Goal: Find specific page/section: Find specific page/section

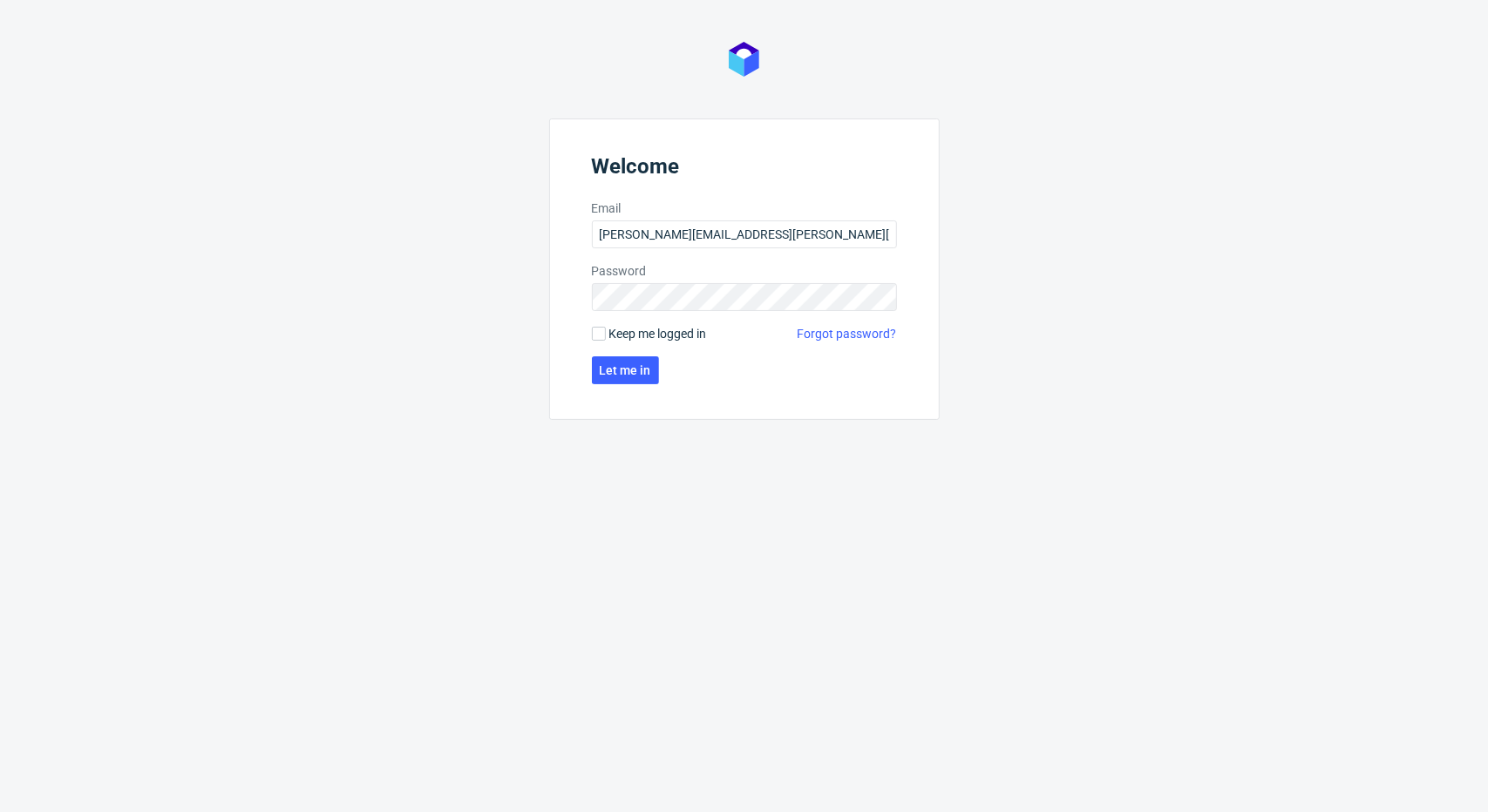
click at [673, 249] on form "Welcome Email [PERSON_NAME][EMAIL_ADDRESS][PERSON_NAME][DOMAIN_NAME] Password K…" at bounding box center [744, 269] width 390 height 301
click at [674, 242] on input "[PERSON_NAME][EMAIL_ADDRESS][PERSON_NAME][DOMAIN_NAME]" at bounding box center [744, 234] width 306 height 28
type input "[PERSON_NAME][EMAIL_ADDRESS][PERSON_NAME][DOMAIN_NAME]"
click at [431, 296] on div "Welcome Email [PERSON_NAME][EMAIL_ADDRESS][PERSON_NAME][DOMAIN_NAME] Password K…" at bounding box center [744, 406] width 1488 height 812
click button "Let me in" at bounding box center [625, 370] width 67 height 28
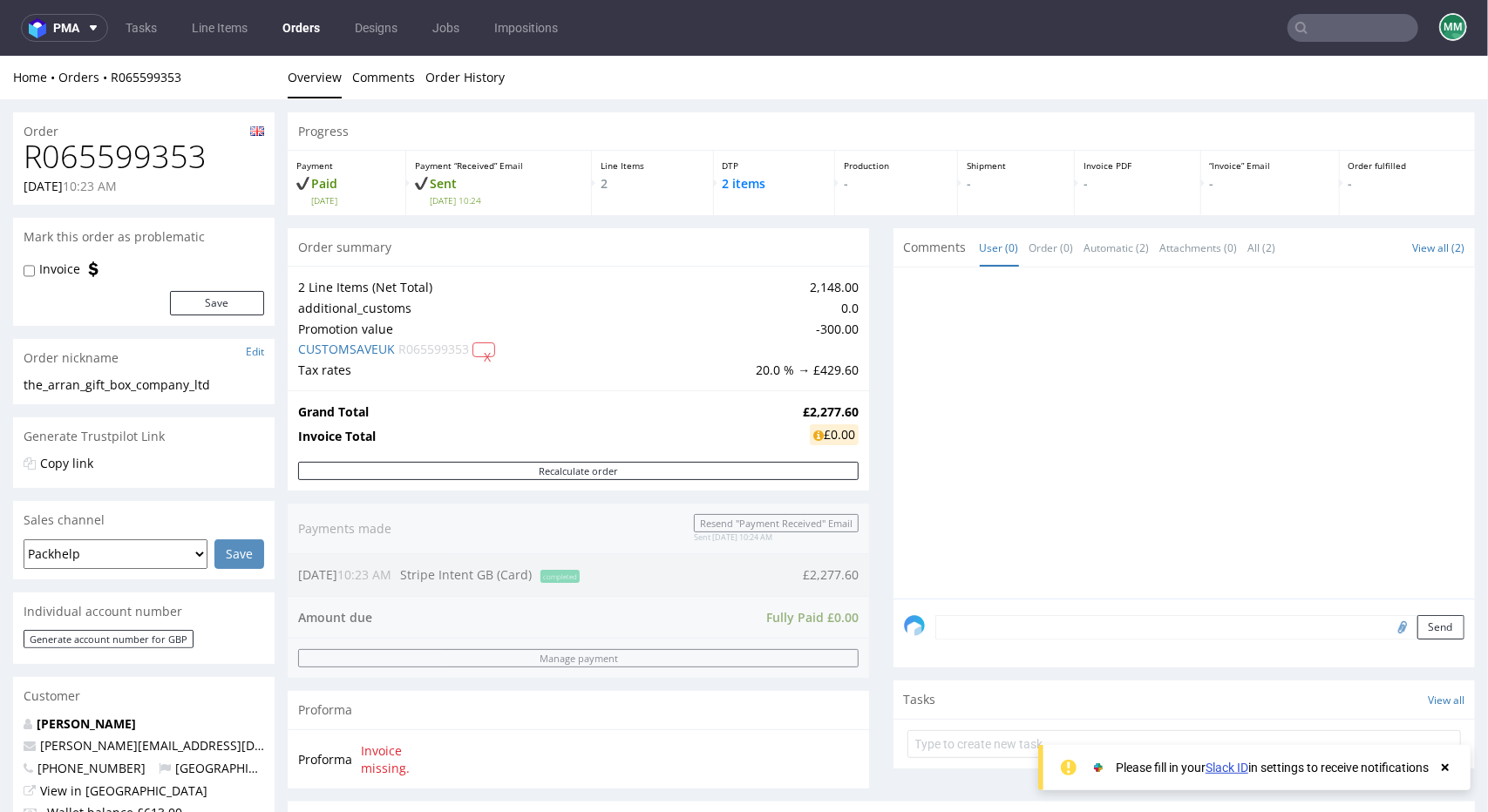
click at [1308, 22] on input "text" at bounding box center [1353, 27] width 131 height 28
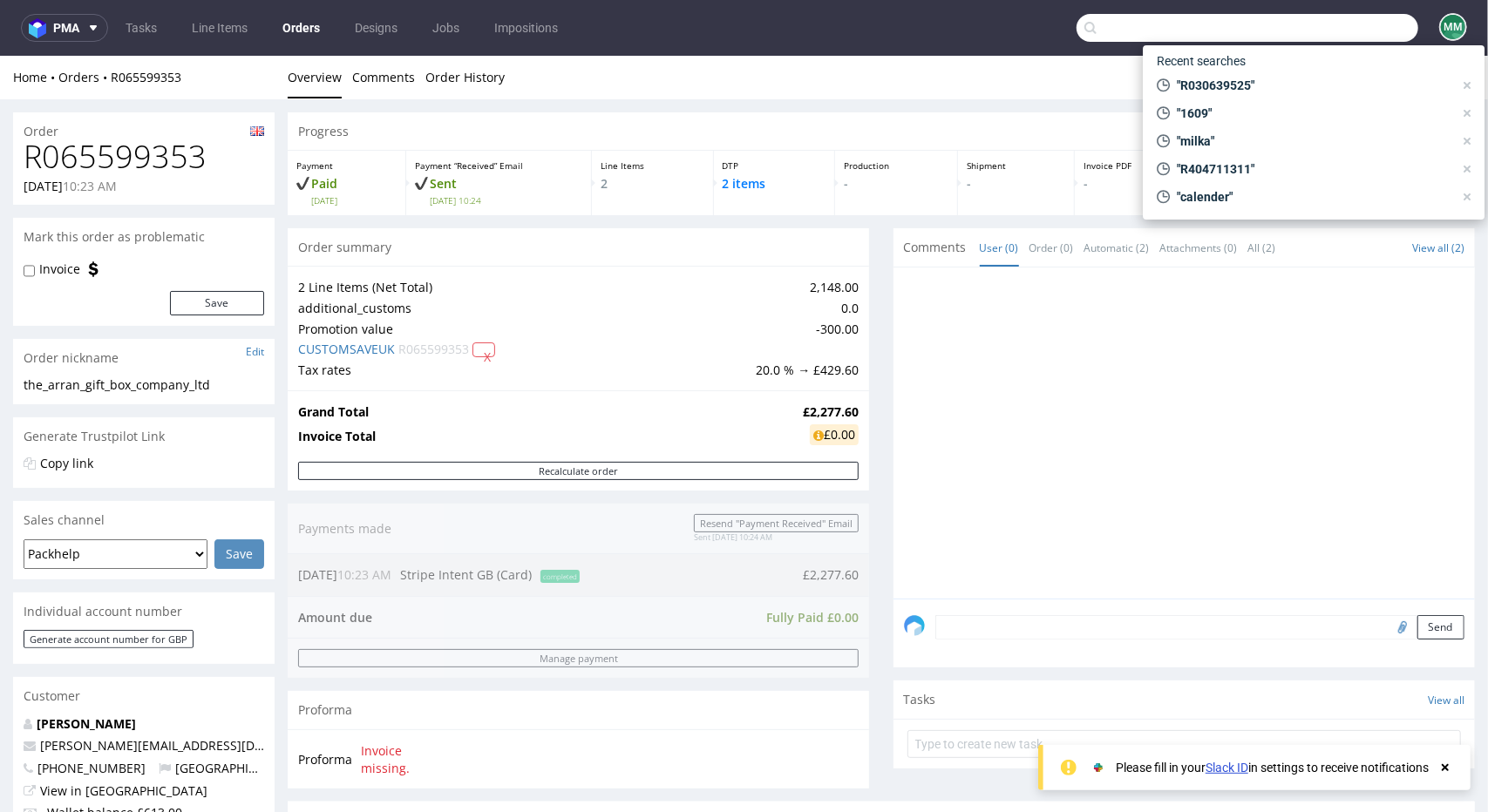
paste input "R363581141"
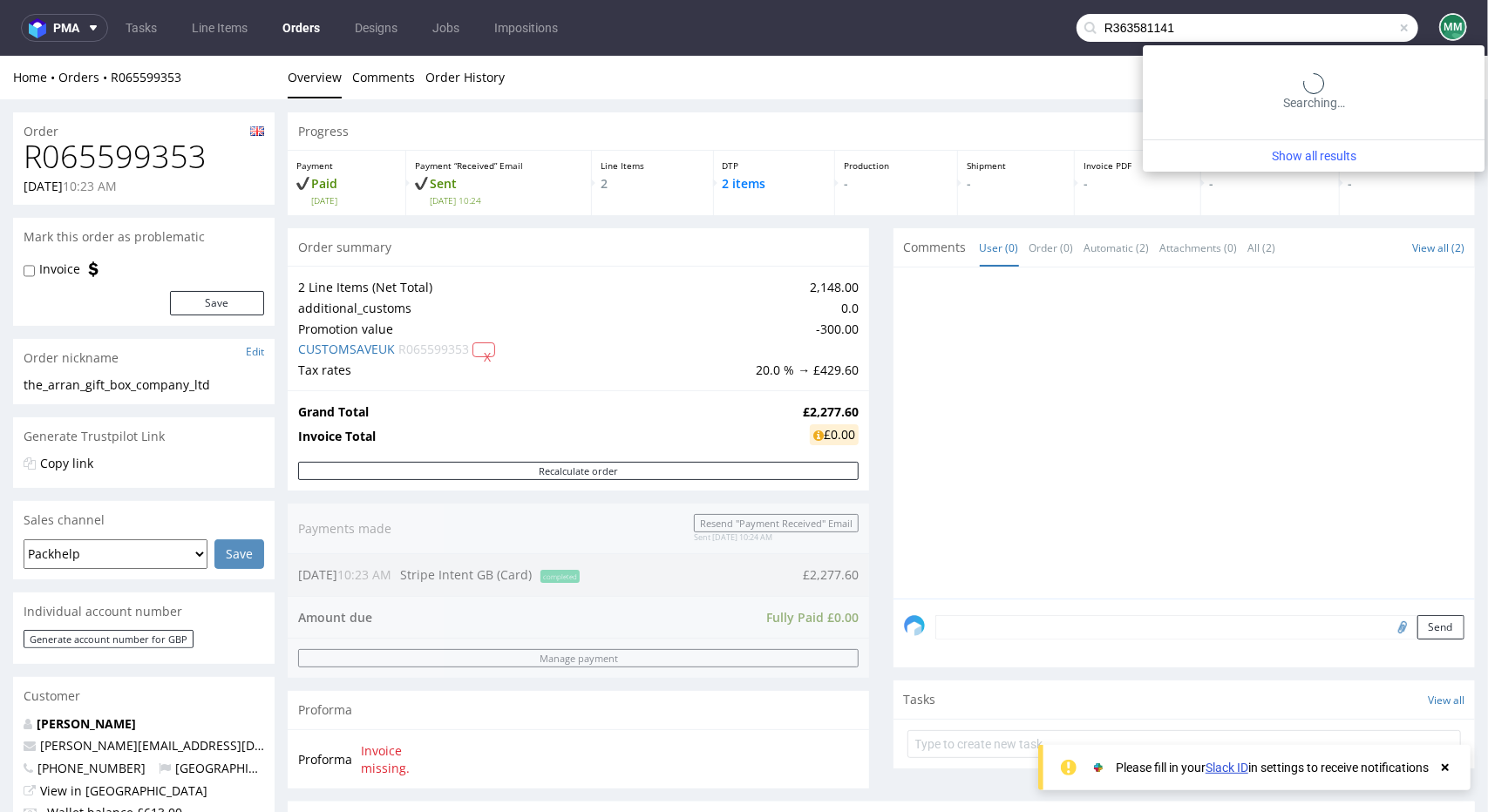
type input "R363581141"
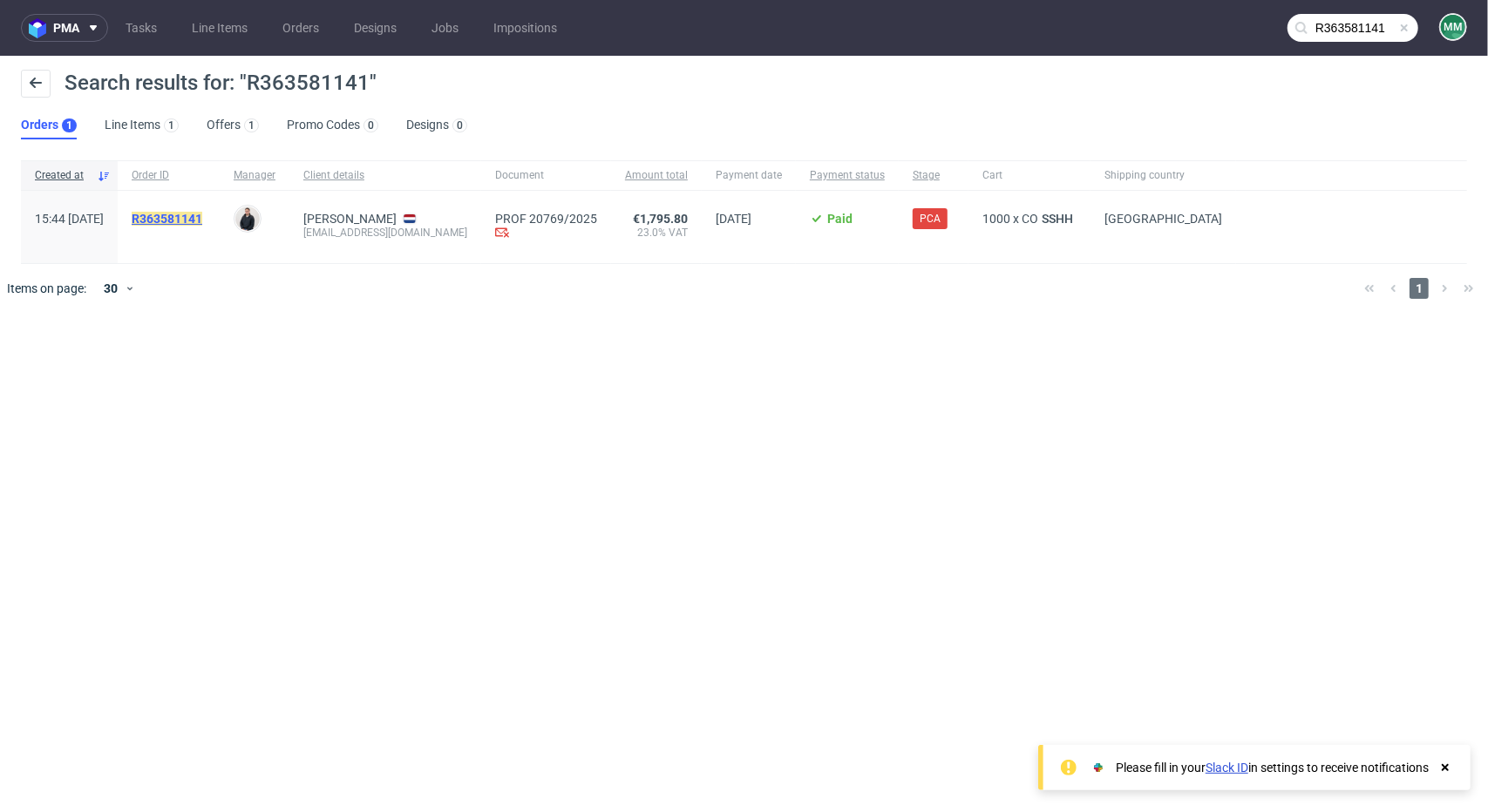
click at [196, 215] on mark "R363581141" at bounding box center [167, 219] width 70 height 13
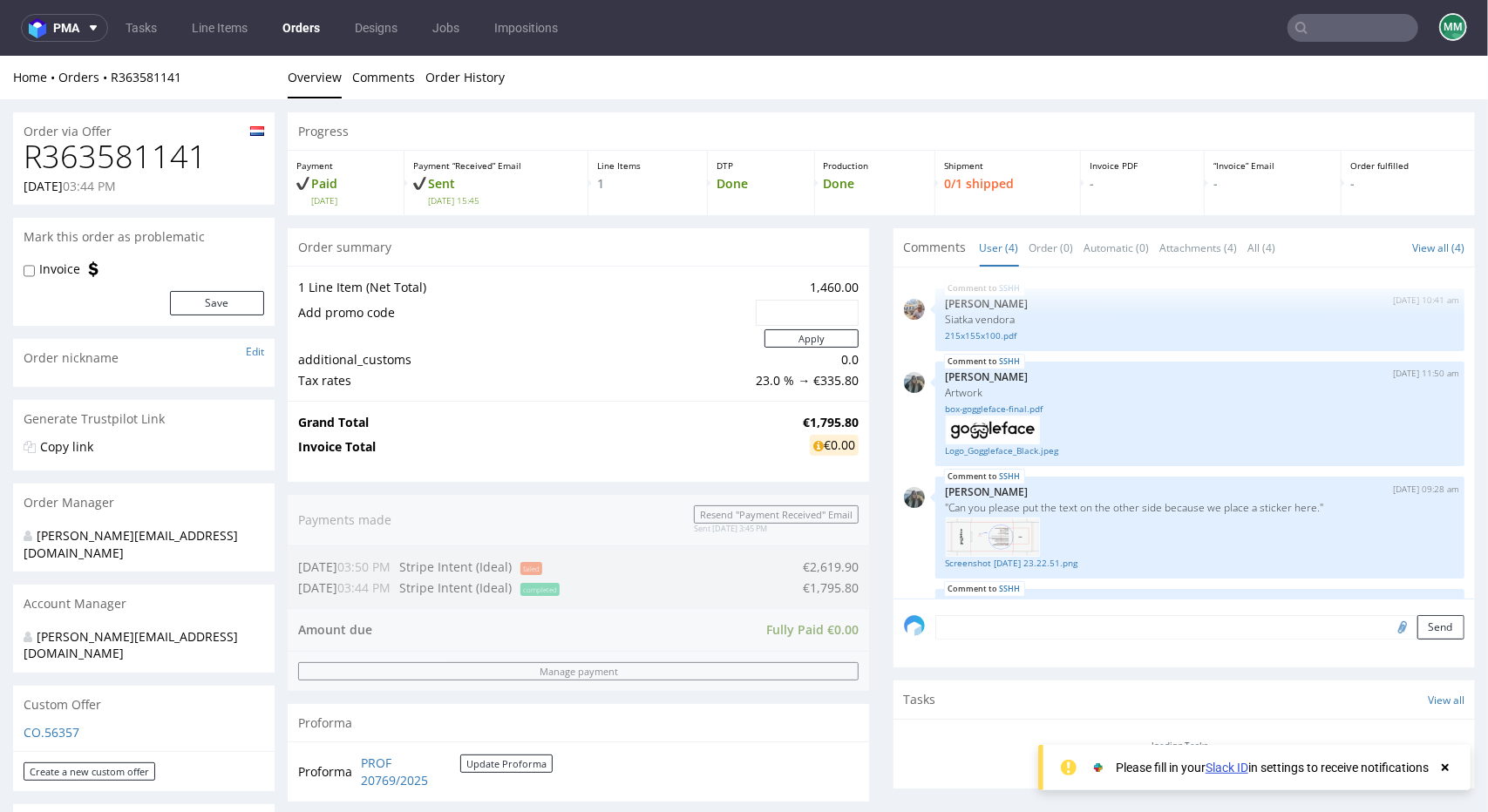
scroll to position [53, 0]
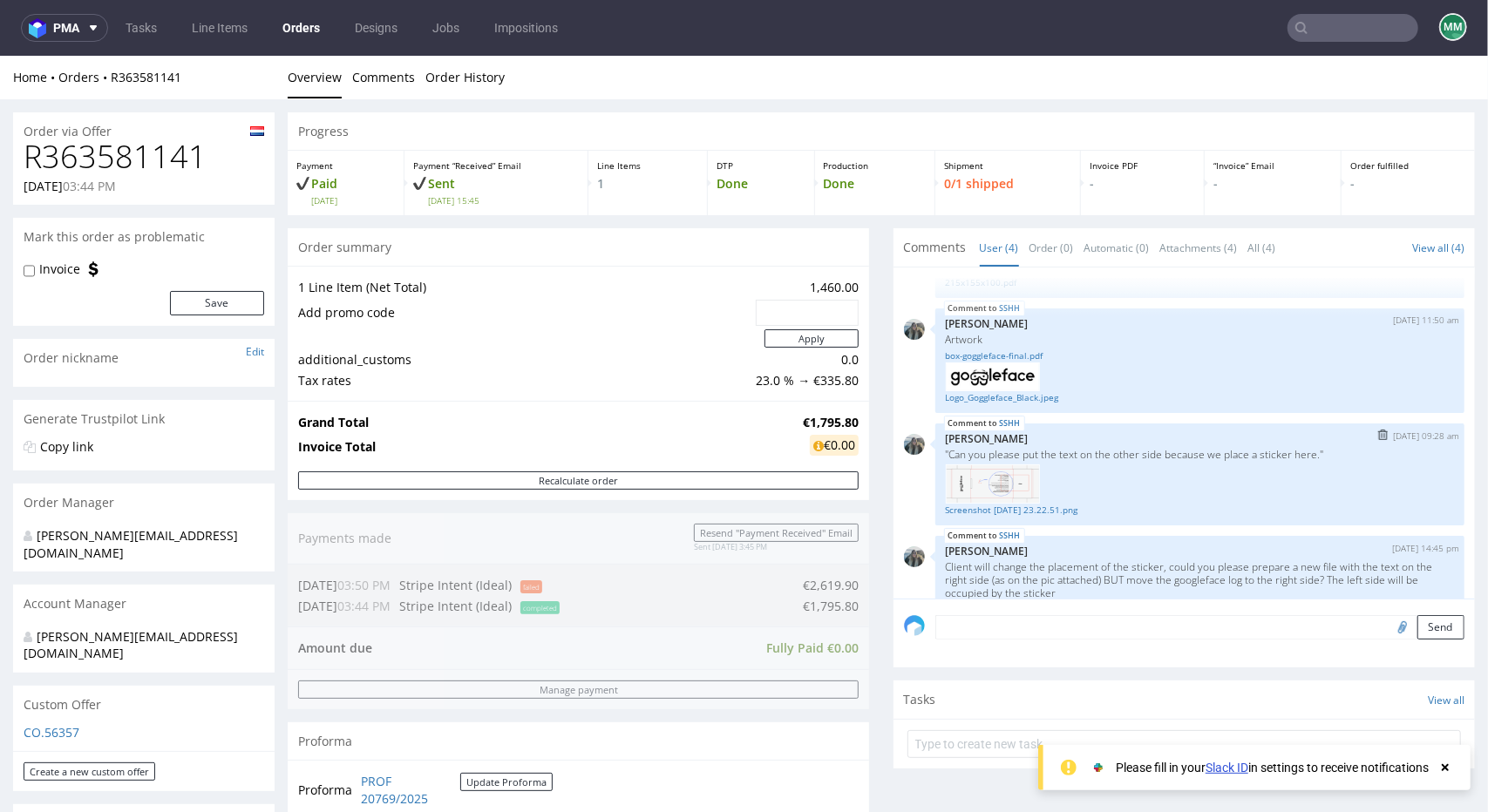
click at [991, 481] on img at bounding box center [994, 483] width 94 height 39
click at [1000, 514] on link "Screenshot [DATE] 23.22.51.png" at bounding box center [1200, 510] width 508 height 13
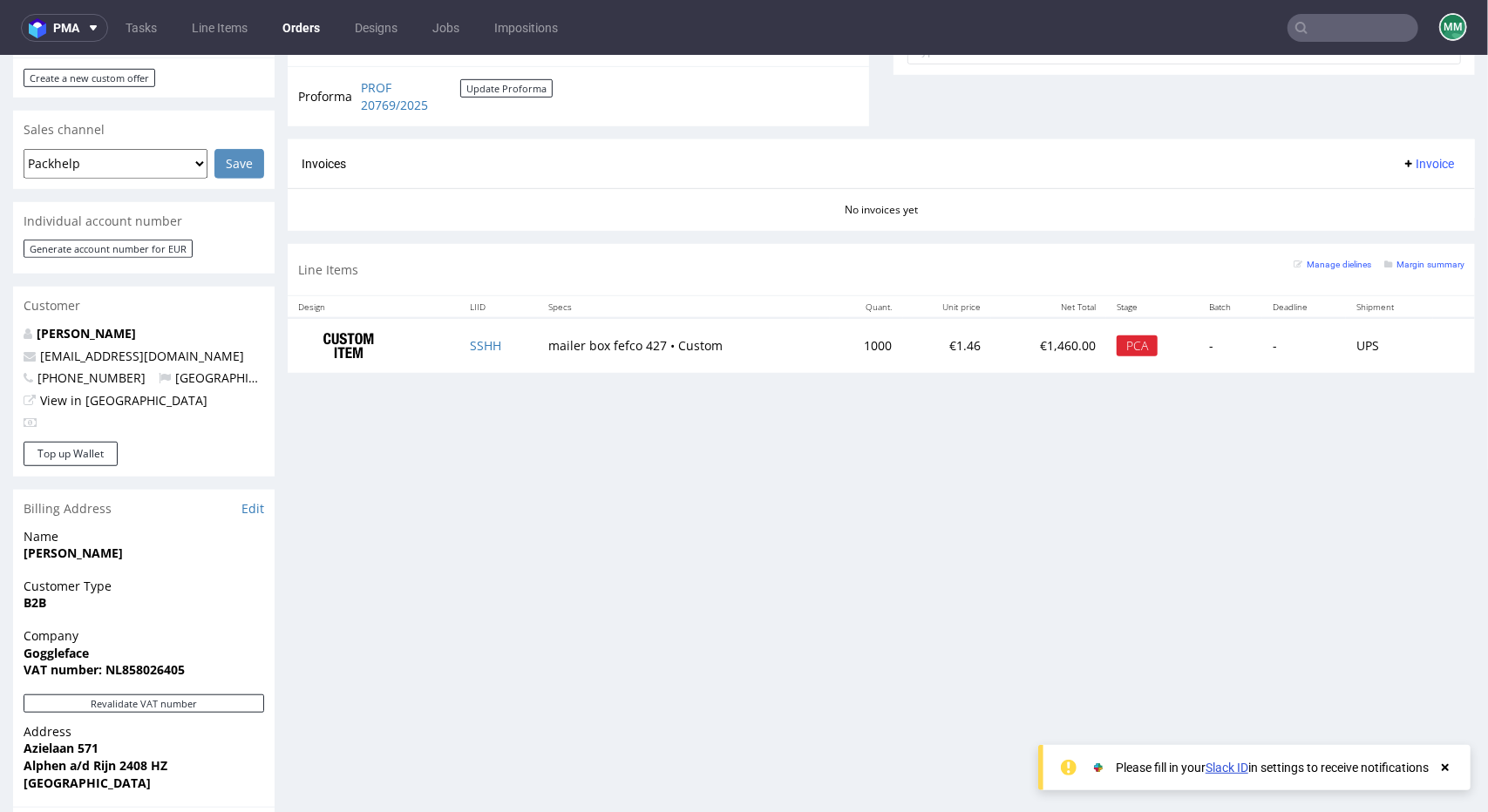
scroll to position [697, 0]
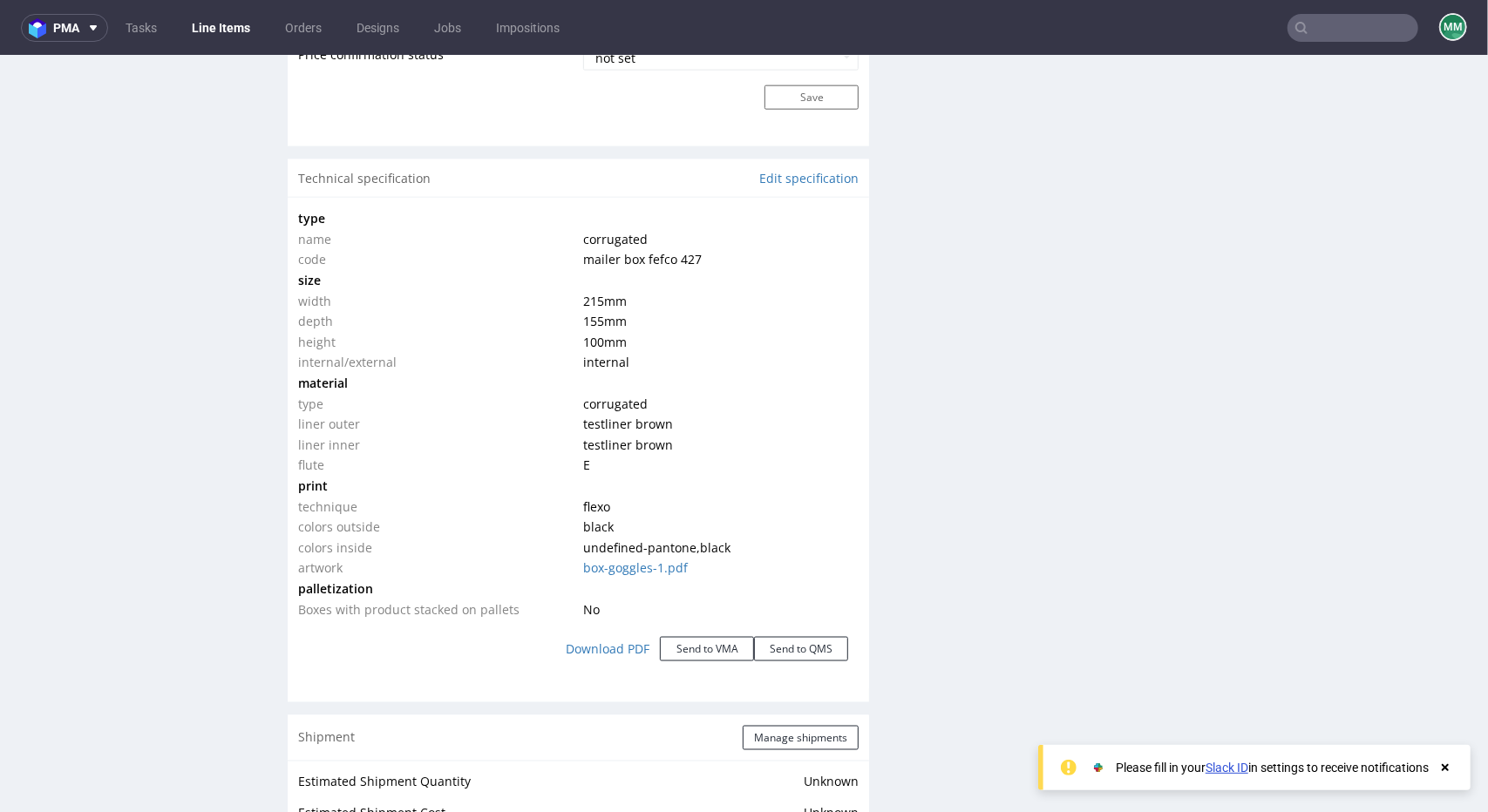
scroll to position [1568, 0]
